Goal: Task Accomplishment & Management: Manage account settings

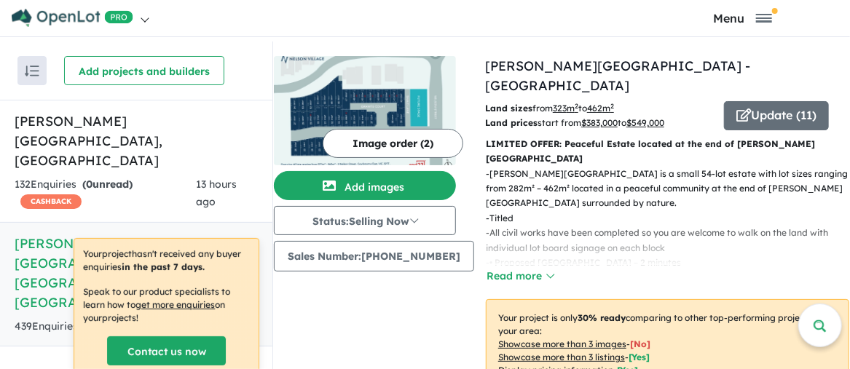
scroll to position [1115, 0]
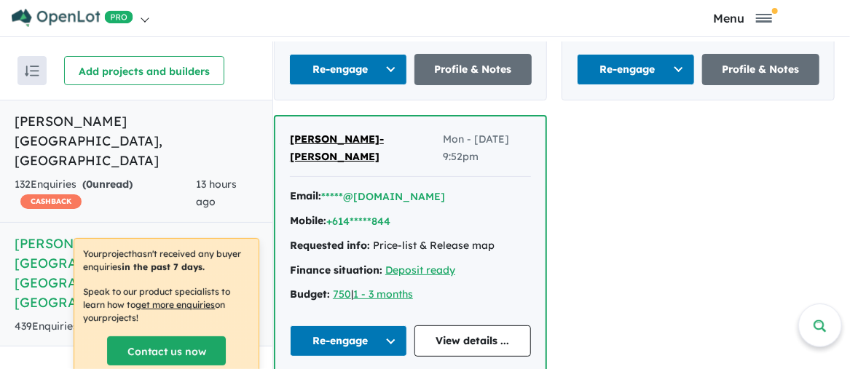
click at [87, 121] on h5 "Palomino - Armstrong Creek , VIC" at bounding box center [136, 140] width 243 height 59
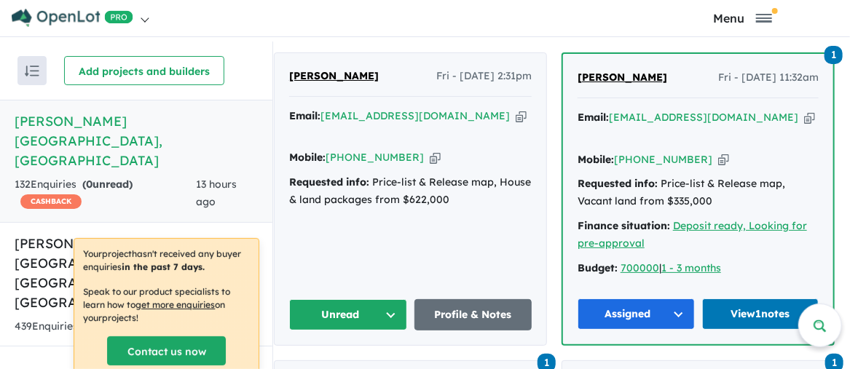
scroll to position [656, 0]
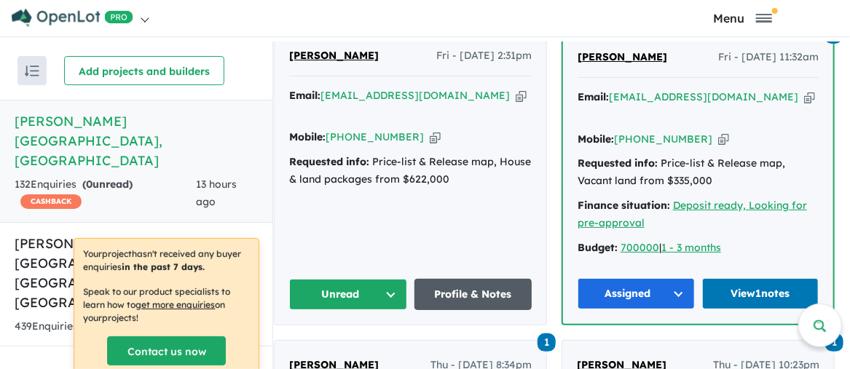
click at [474, 279] on link "Profile & Notes" at bounding box center [474, 294] width 118 height 31
click at [50, 234] on h5 "Nelson Village - Cranbourne East , VIC" at bounding box center [136, 273] width 243 height 79
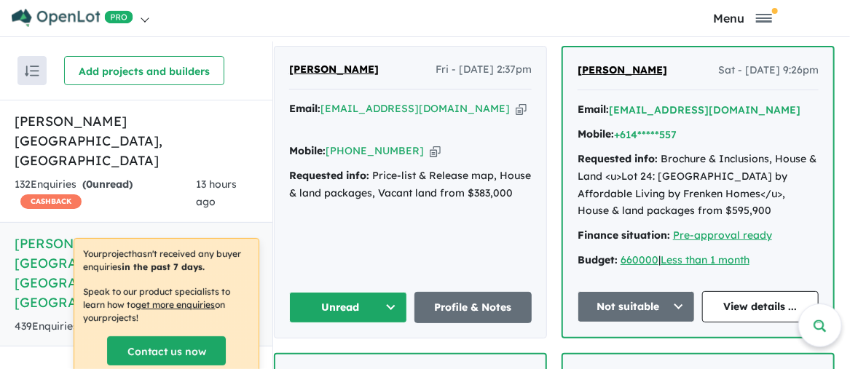
scroll to position [676, 0]
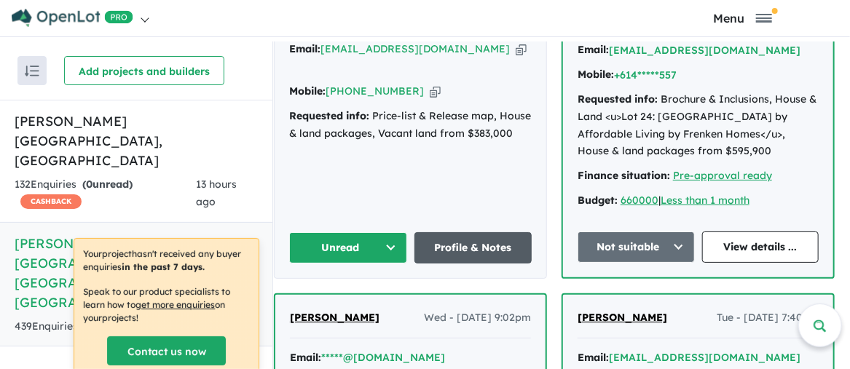
click at [469, 232] on link "Profile & Notes" at bounding box center [474, 247] width 118 height 31
click at [94, 119] on h5 "Palomino - Armstrong Creek , VIC" at bounding box center [136, 140] width 243 height 59
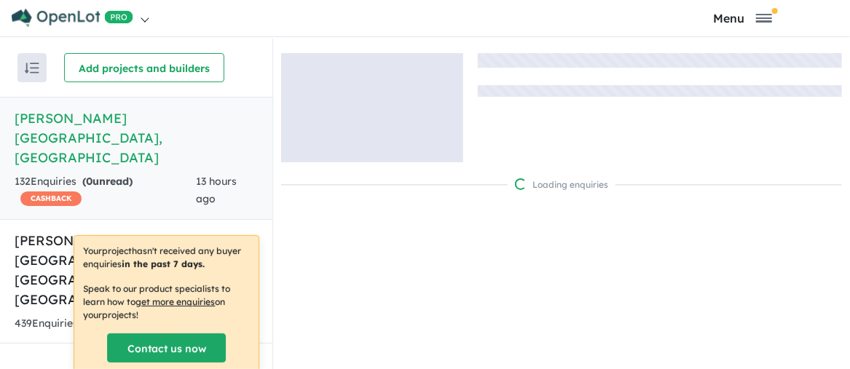
scroll to position [4, 0]
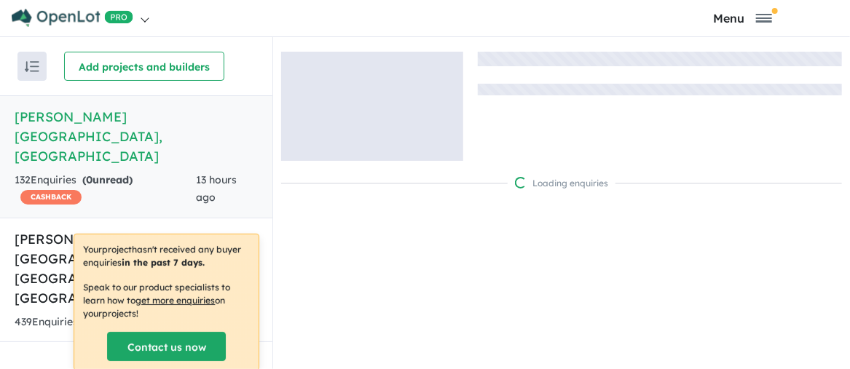
click at [373, 246] on div "Loading enquiries" at bounding box center [561, 203] width 577 height 332
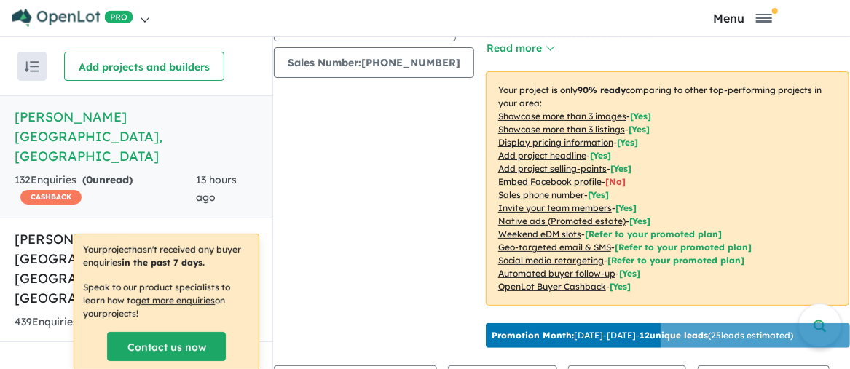
scroll to position [443, 0]
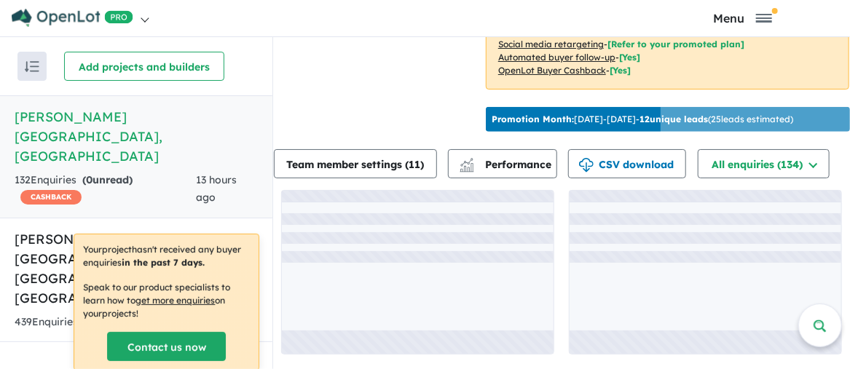
click at [431, 251] on div at bounding box center [418, 257] width 272 height 12
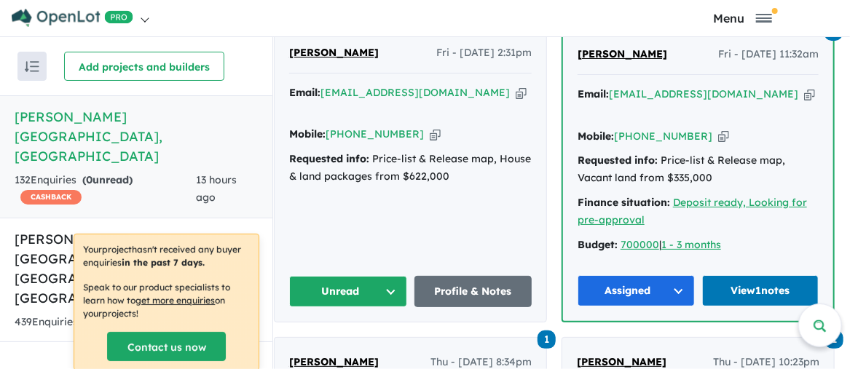
scroll to position [662, 0]
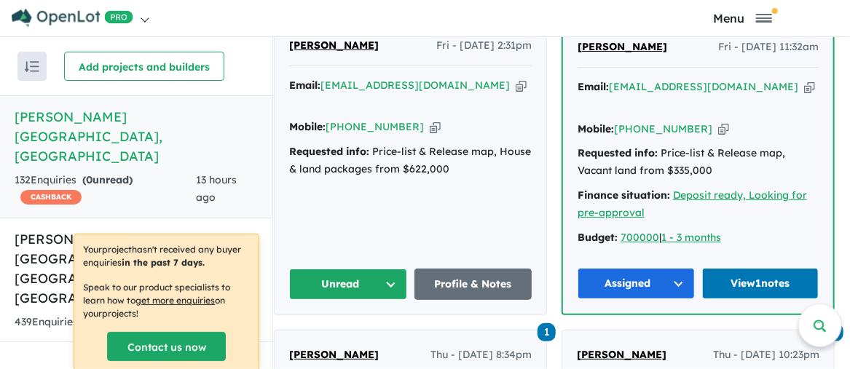
click at [439, 188] on div "Clare Broad Fri - 22/08/2025, 2:31pm Email: clarelbudd@gmail.com Copied! Mobile…" at bounding box center [411, 169] width 272 height 292
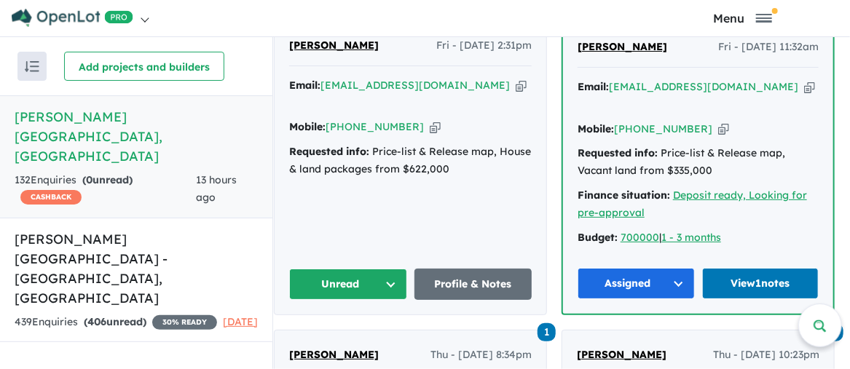
click at [385, 269] on button "Unread" at bounding box center [348, 284] width 118 height 31
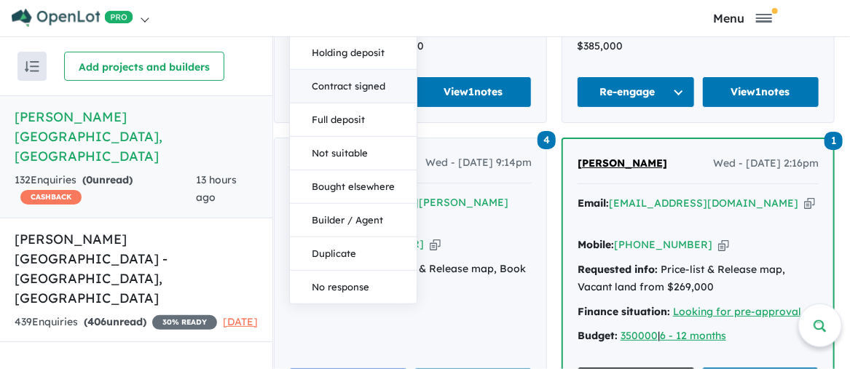
scroll to position [1099, 0]
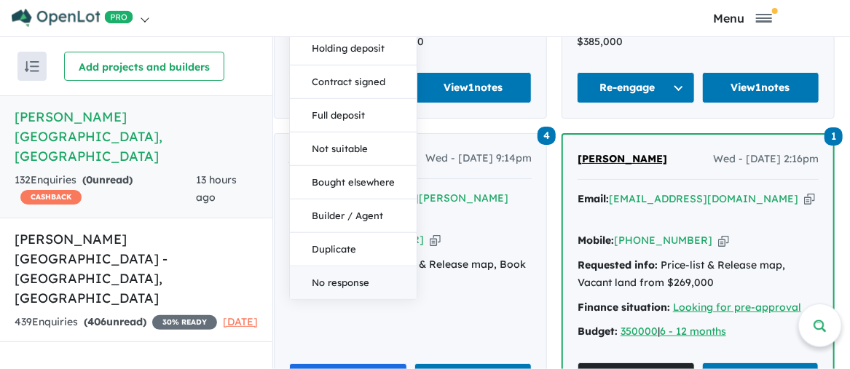
click at [354, 267] on button "No response" at bounding box center [353, 283] width 127 height 33
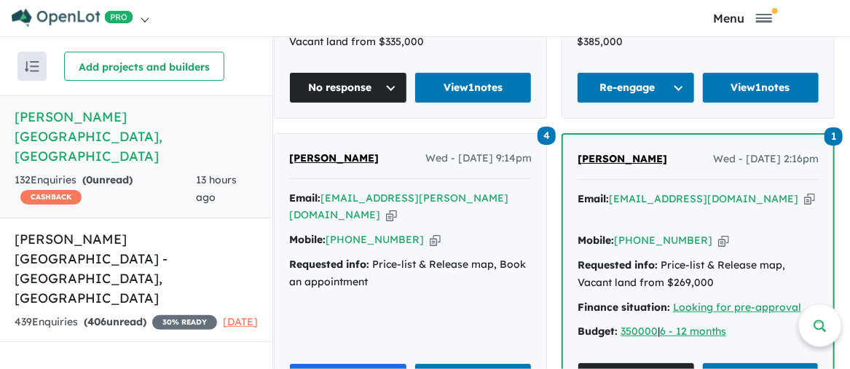
scroll to position [662, 0]
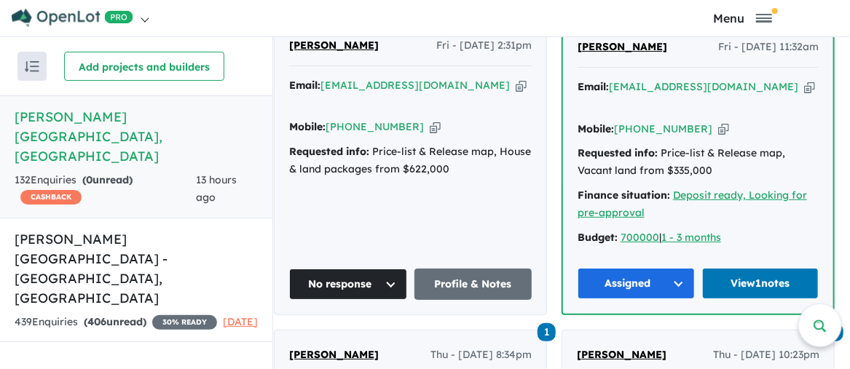
click at [482, 77] on div "Email: clarelbudd@gmail.com Copied!" at bounding box center [410, 94] width 243 height 35
click at [481, 77] on div "Email: clarelbudd@gmail.com Copied!" at bounding box center [410, 94] width 243 height 35
click at [331, 212] on div "Clare Broad Fri - 22/08/2025, 2:31pm Email: clarelbudd@gmail.com Copied! Mobile…" at bounding box center [411, 169] width 272 height 292
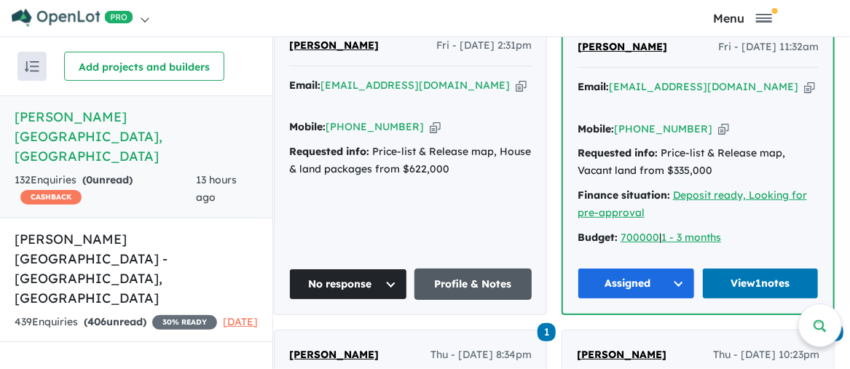
click at [484, 269] on link "Profile & Notes" at bounding box center [474, 284] width 118 height 31
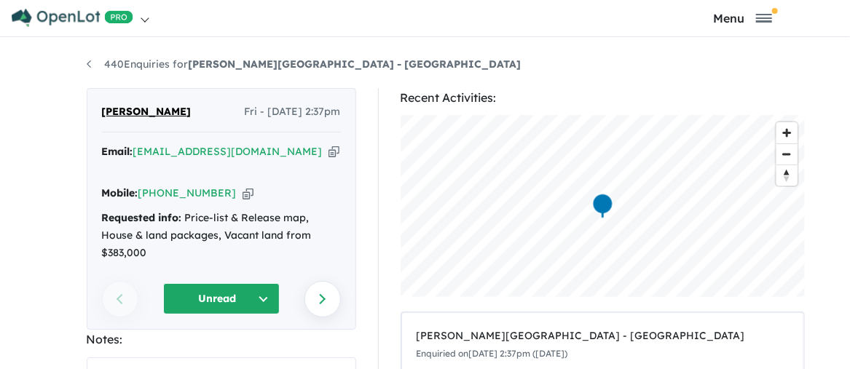
click at [245, 283] on button "Unread" at bounding box center [221, 298] width 117 height 31
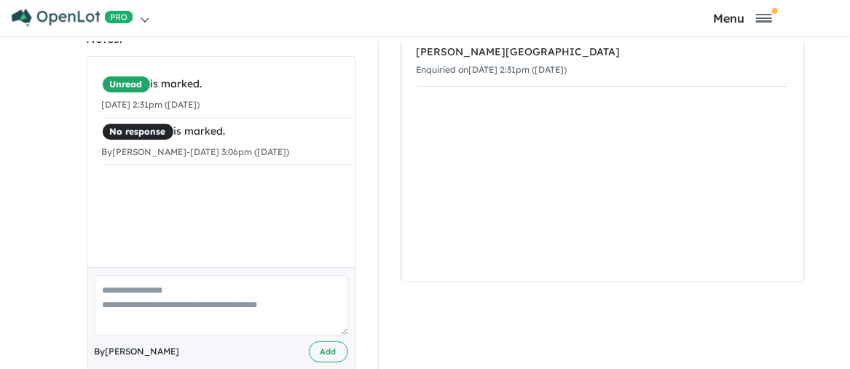
scroll to position [290, 0]
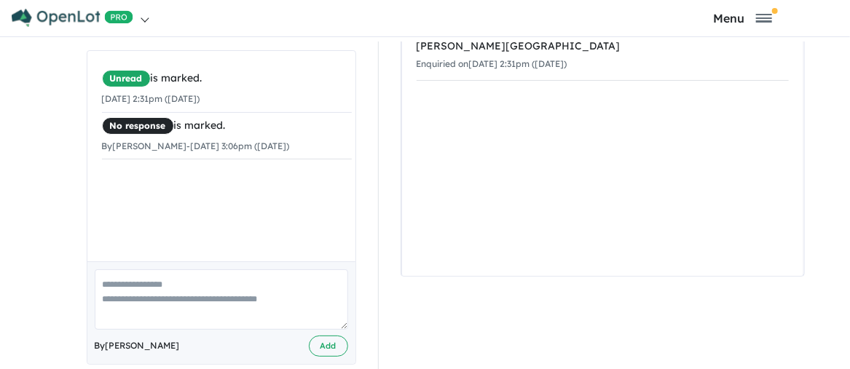
click at [105, 270] on textarea at bounding box center [222, 300] width 254 height 60
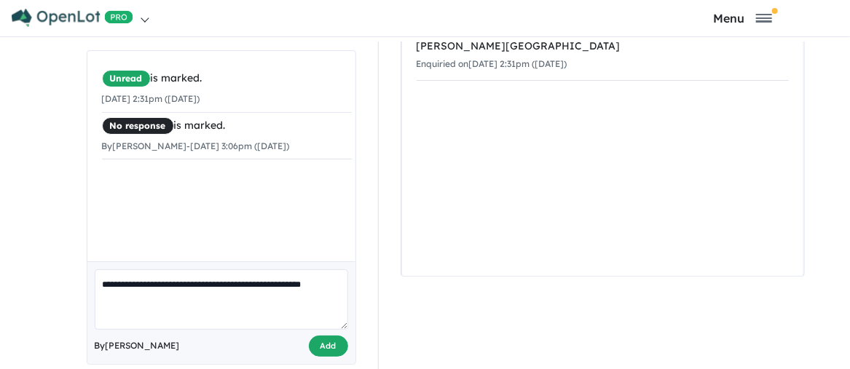
type textarea "**********"
click at [327, 336] on button "Add" at bounding box center [328, 346] width 39 height 21
